Goal: Task Accomplishment & Management: Manage account settings

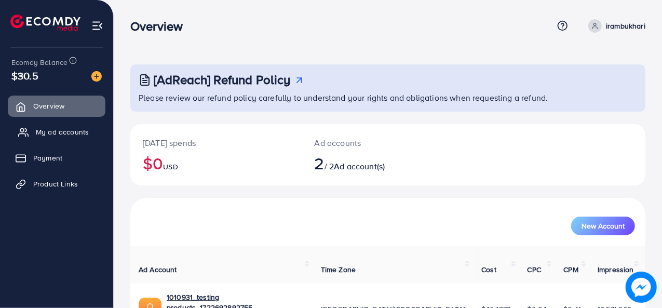
click at [64, 128] on span "My ad accounts" at bounding box center [62, 132] width 53 height 10
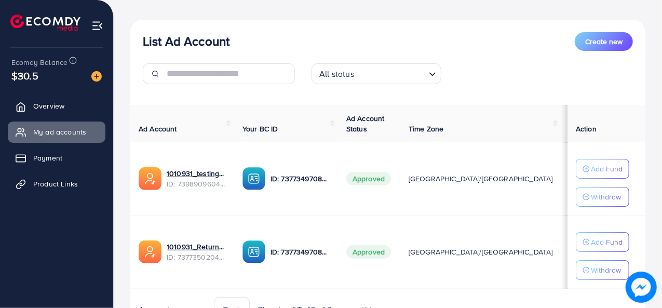
scroll to position [107, 0]
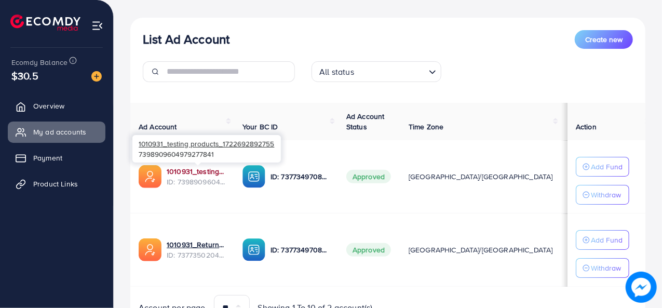
click at [204, 171] on link "1010931_testing products_1722692892755" at bounding box center [196, 171] width 59 height 10
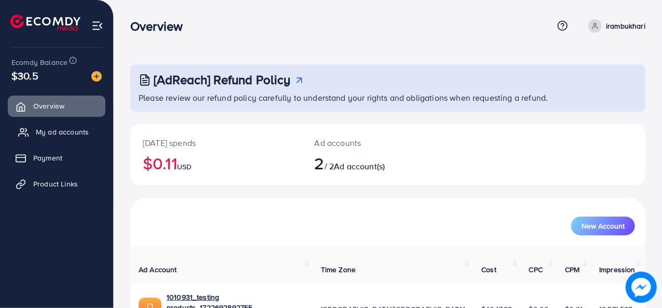
click at [65, 127] on span "My ad accounts" at bounding box center [62, 132] width 53 height 10
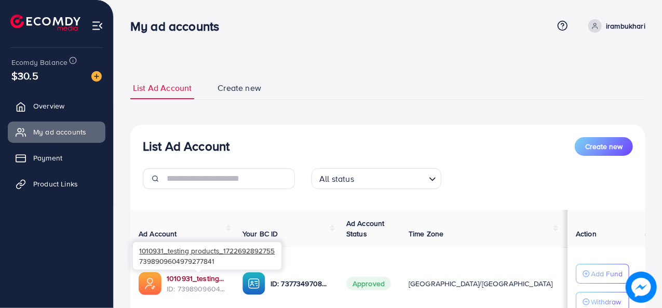
click at [196, 275] on link "1010931_testing products_1722692892755" at bounding box center [196, 278] width 59 height 10
